Goal: Task Accomplishment & Management: Use online tool/utility

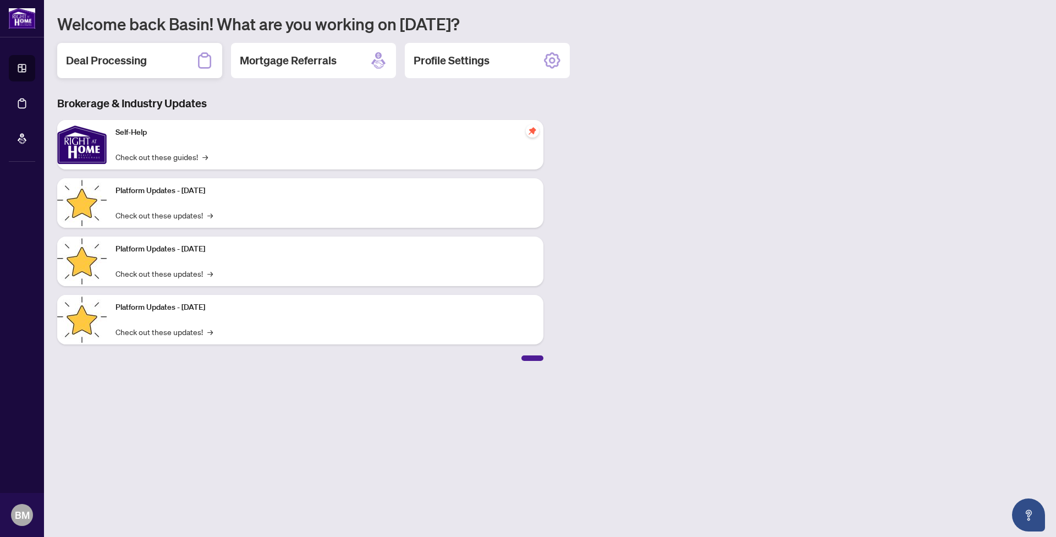
click at [132, 60] on h2 "Deal Processing" at bounding box center [106, 60] width 81 height 15
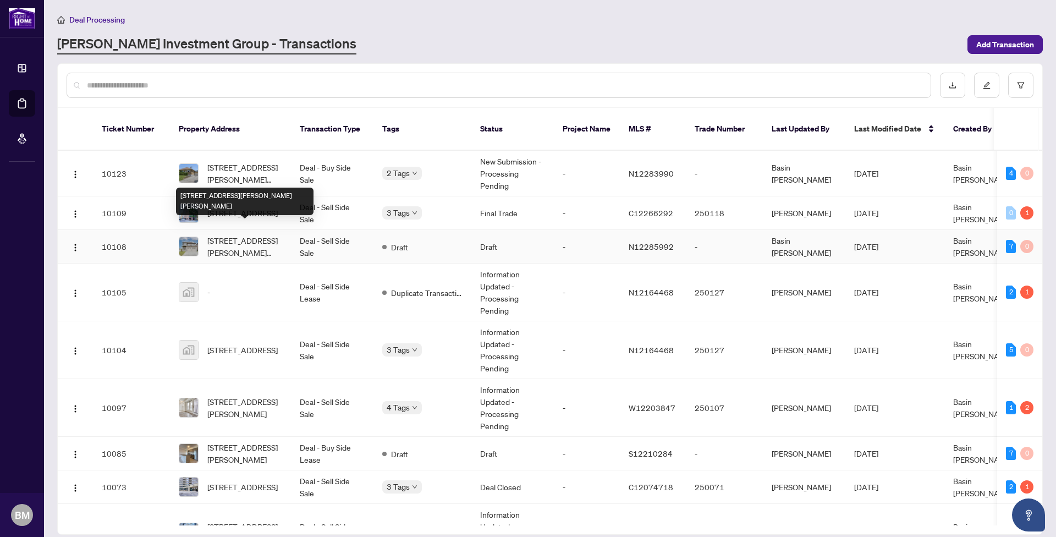
click at [235, 234] on span "[STREET_ADDRESS][PERSON_NAME][PERSON_NAME]" at bounding box center [244, 246] width 75 height 24
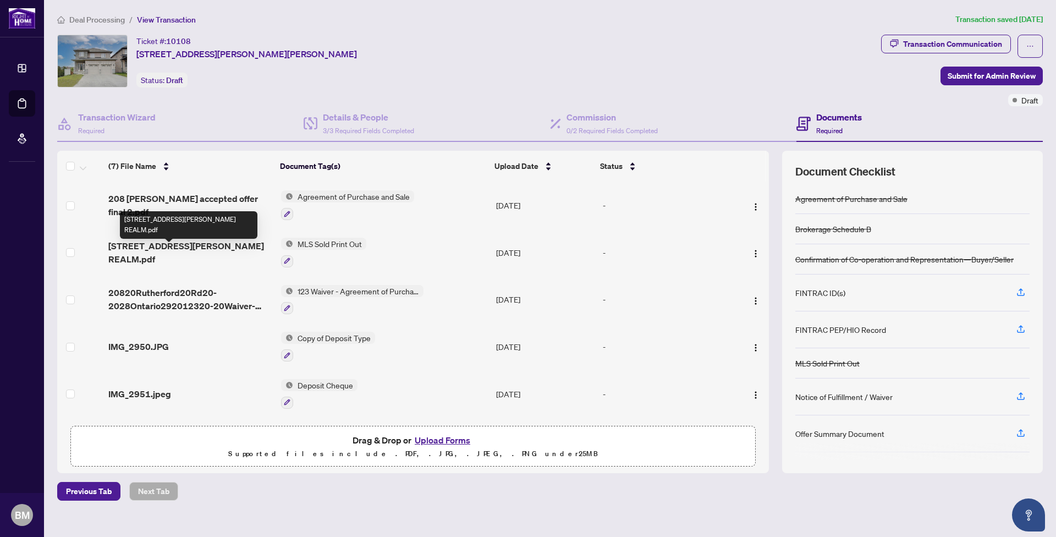
click at [194, 250] on span "[STREET_ADDRESS][PERSON_NAME] REALM.pdf" at bounding box center [189, 252] width 163 height 26
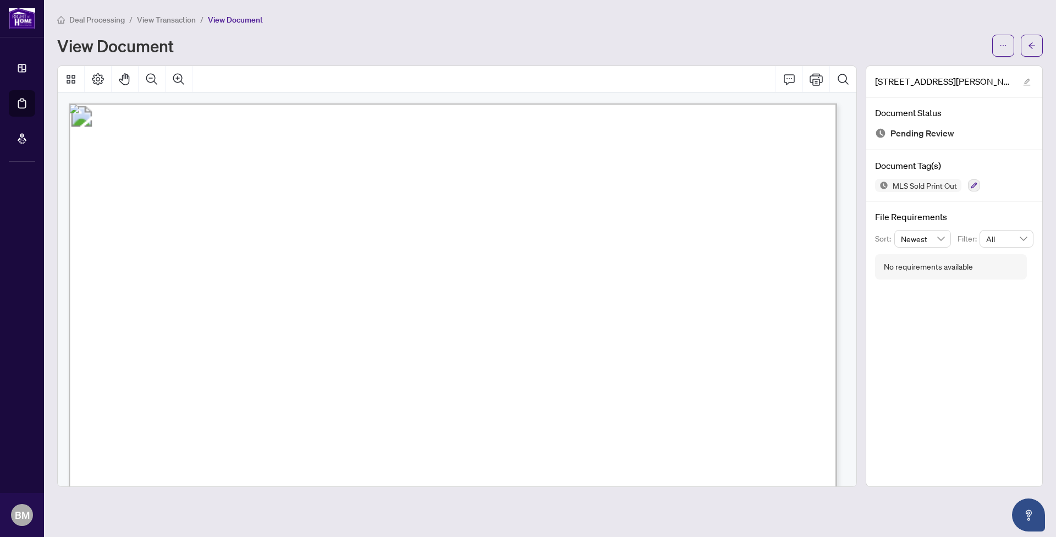
drag, startPoint x: 127, startPoint y: 391, endPoint x: 151, endPoint y: 393, distance: 23.7
click at [151, 103] on p "[STREET_ADDRESS][PERSON_NAME][PERSON_NAME] Sold: $1,225,000 List: $1,259,000 [G…" at bounding box center [970, 103] width 1802 height 0
drag, startPoint x: 203, startPoint y: 401, endPoint x: 198, endPoint y: 397, distance: 6.3
click at [180, 401] on span "580132914" at bounding box center [152, 408] width 55 height 15
click at [172, 394] on span "N12285992" at bounding box center [150, 393] width 43 height 15
